Goal: Transaction & Acquisition: Subscribe to service/newsletter

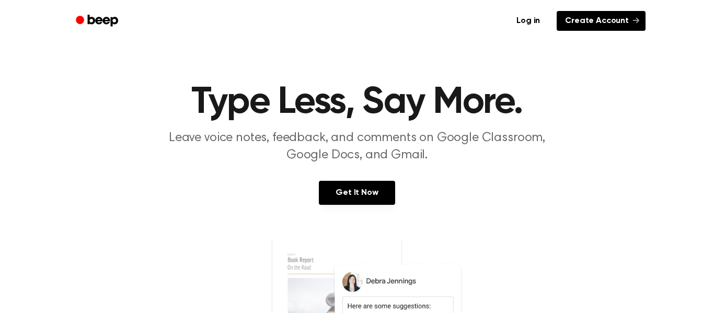
click at [581, 17] on link "Create Account" at bounding box center [600, 21] width 89 height 20
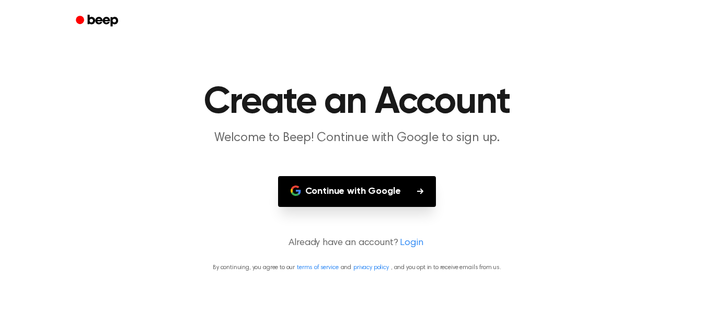
click at [412, 201] on button "Continue with Google" at bounding box center [357, 191] width 158 height 31
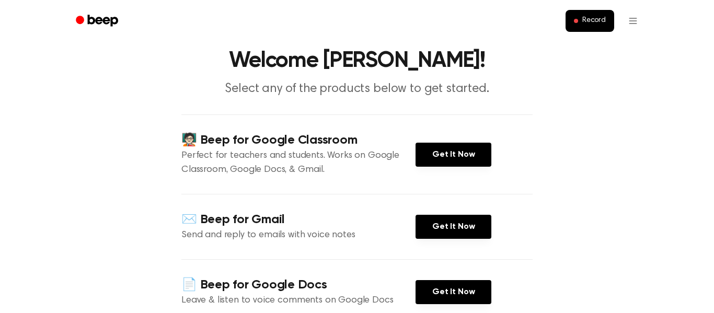
scroll to position [44, 0]
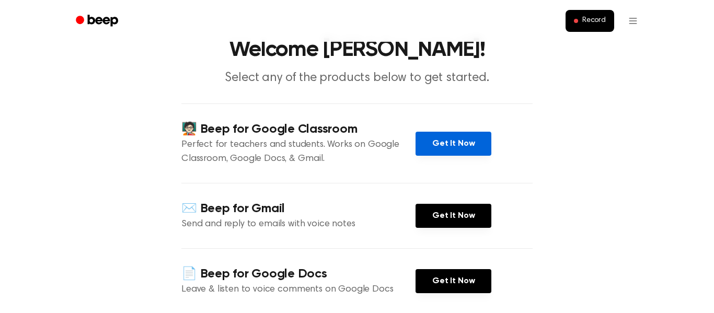
click at [451, 140] on link "Get It Now" at bounding box center [453, 144] width 76 height 24
